Goal: Navigation & Orientation: Find specific page/section

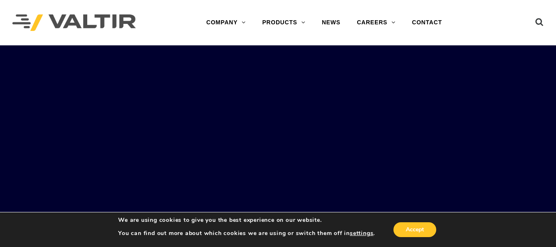
click at [422, 221] on div "We are using cookies to give you the best experience on our website. You can fi…" at bounding box center [278, 229] width 345 height 26
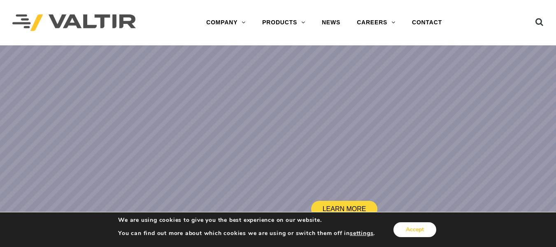
click at [420, 228] on button "Accept" at bounding box center [415, 229] width 43 height 15
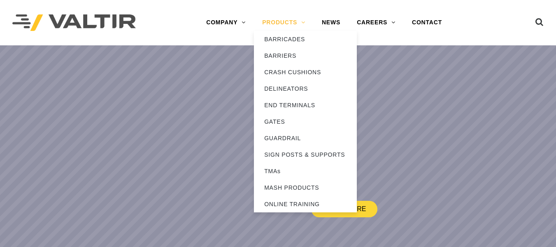
click at [303, 24] on link "PRODUCTS" at bounding box center [284, 22] width 60 height 16
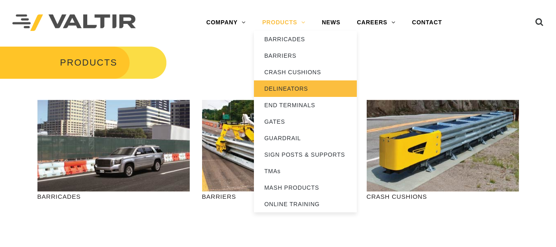
click at [284, 88] on link "DELINEATORS" at bounding box center [305, 88] width 103 height 16
